Goal: Go to known website

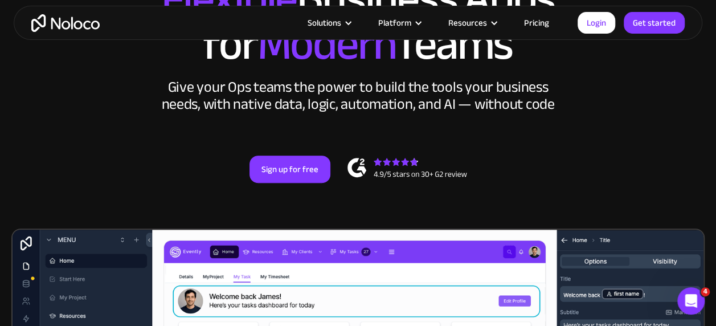
scroll to position [228, 0]
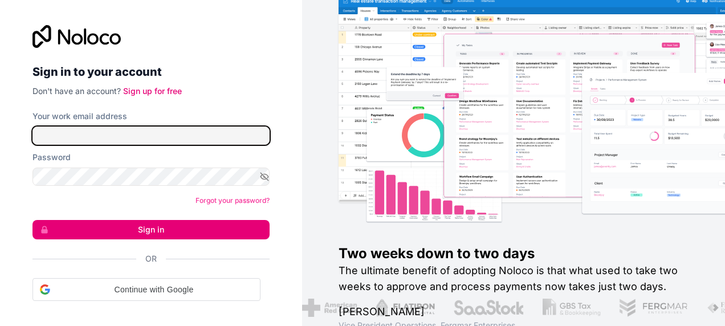
type input "[EMAIL_ADDRESS][DOMAIN_NAME]"
click at [122, 134] on input "phil@ylme.co.uk" at bounding box center [150, 135] width 237 height 18
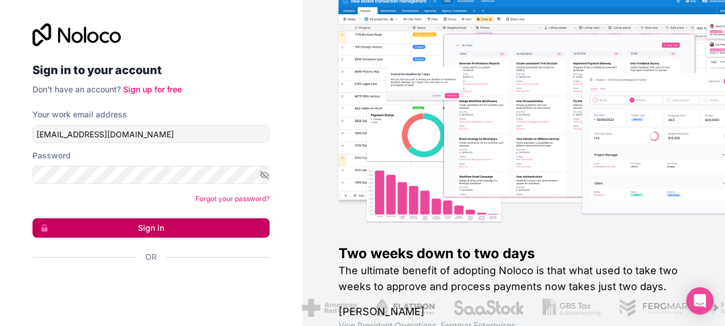
click at [58, 227] on button "Sign in" at bounding box center [150, 227] width 237 height 19
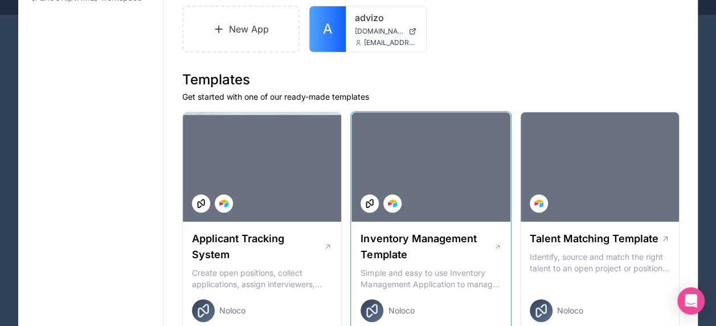
scroll to position [114, 0]
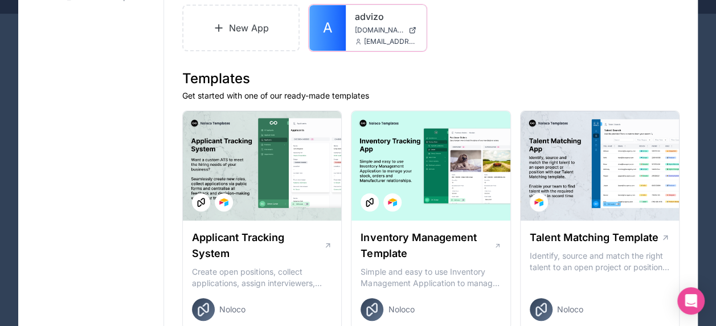
click at [346, 15] on div "advizo www.advizo.co.uk phil@ylme.co.uk" at bounding box center [386, 28] width 80 height 46
click at [360, 14] on link "advizo" at bounding box center [386, 17] width 62 height 14
